Goal: Find specific page/section: Find specific page/section

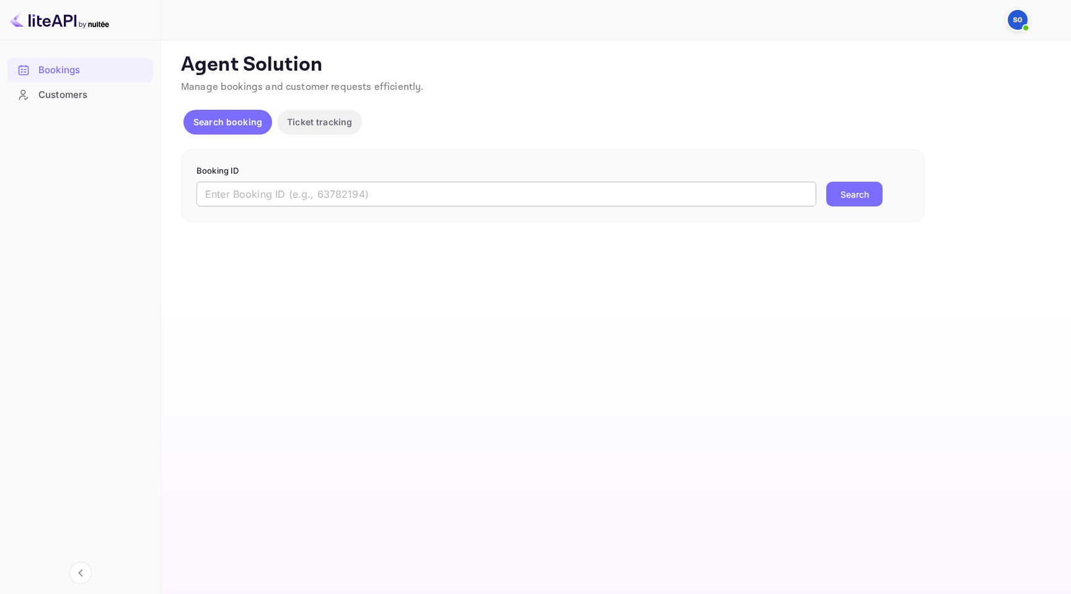
click at [342, 204] on input "text" at bounding box center [507, 194] width 620 height 25
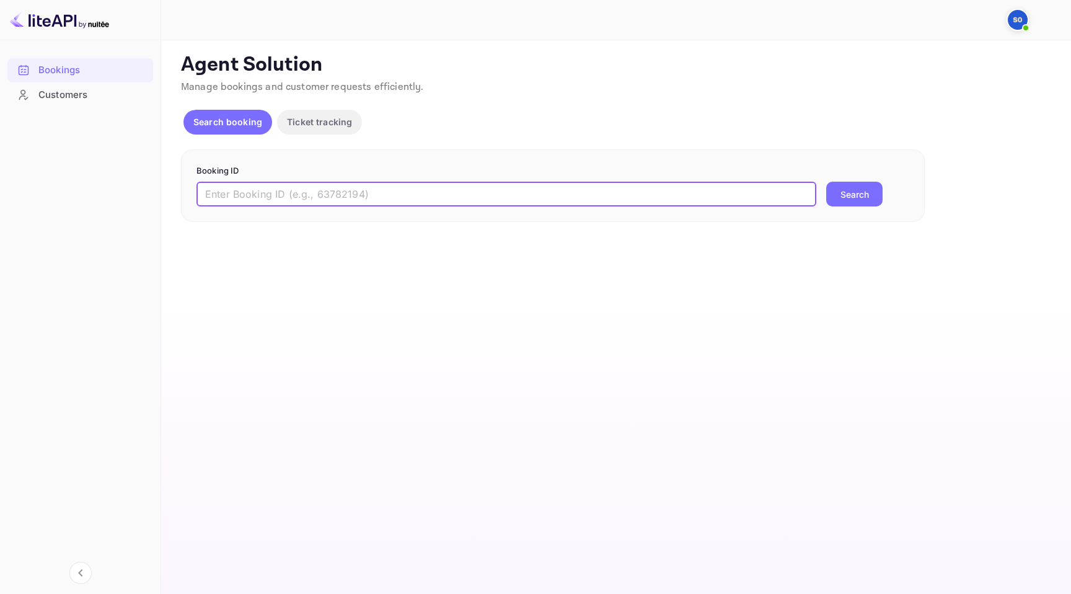
click at [304, 123] on p "Ticket tracking" at bounding box center [319, 121] width 65 height 13
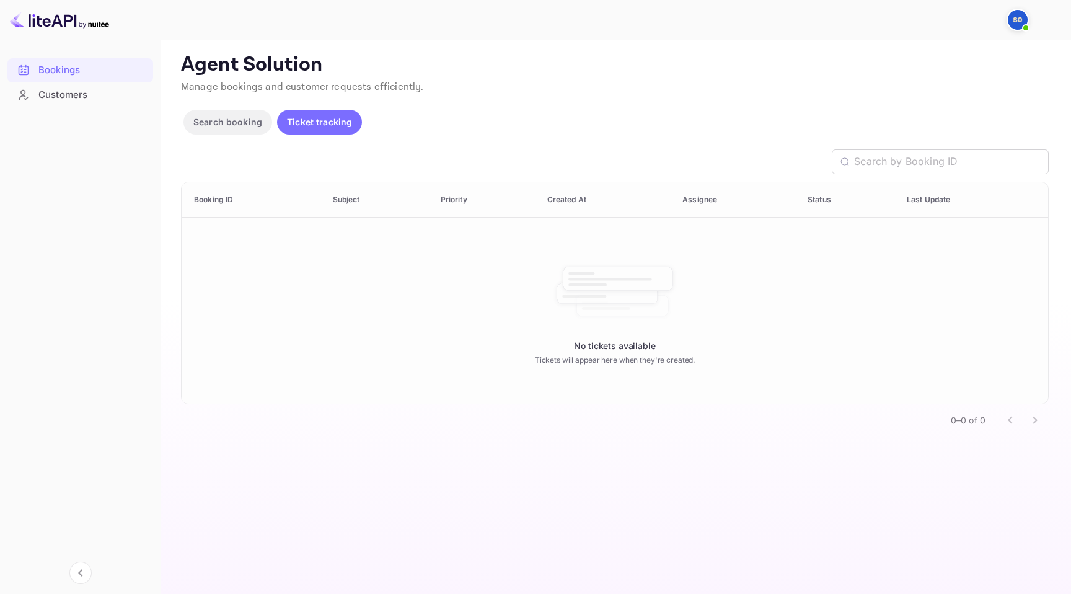
click at [213, 125] on p "Search booking" at bounding box center [227, 121] width 69 height 13
